Goal: Find specific page/section: Find specific page/section

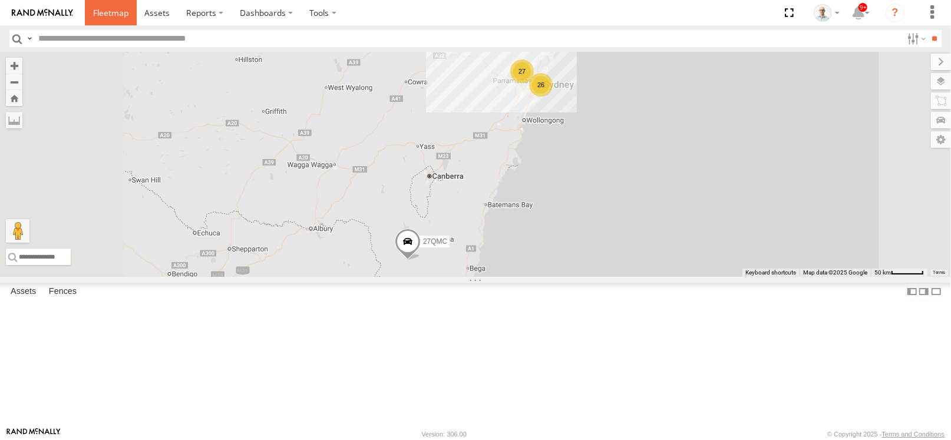
click at [94, 5] on link at bounding box center [111, 12] width 52 height 25
click at [534, 83] on div "27" at bounding box center [522, 72] width 24 height 24
